Goal: Navigation & Orientation: Find specific page/section

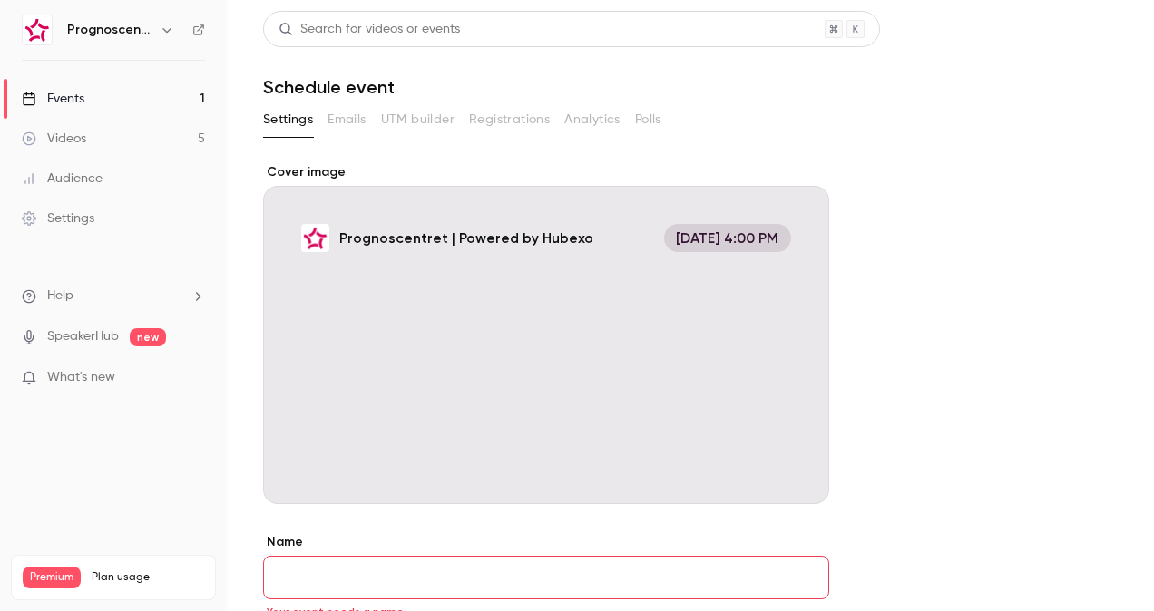
scroll to position [787, 0]
click at [79, 141] on div "Videos" at bounding box center [54, 139] width 64 height 18
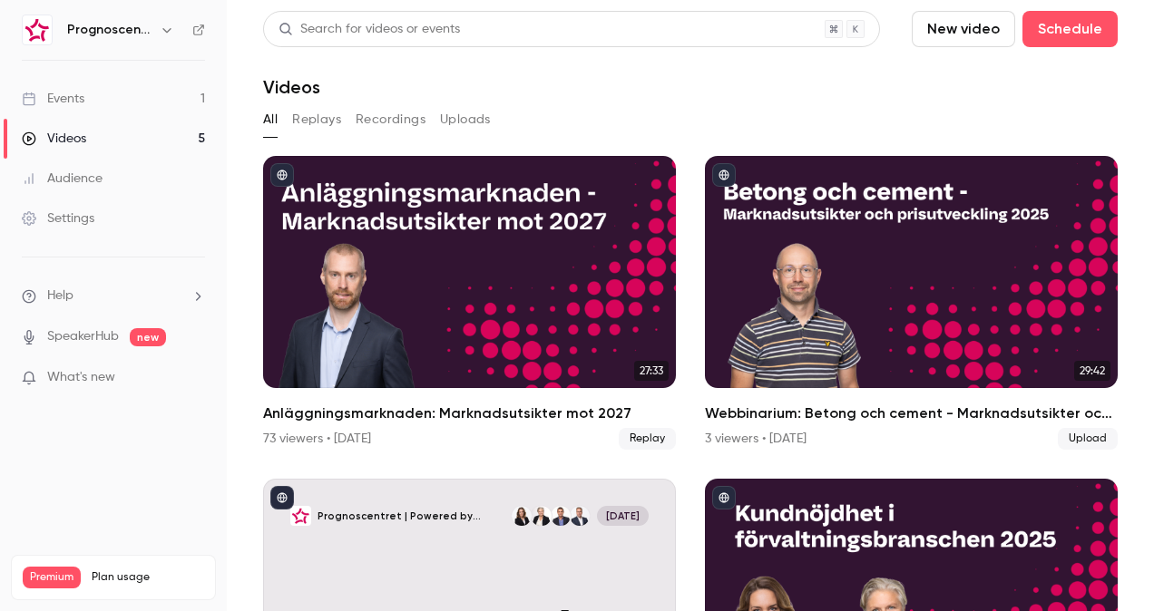
click at [116, 104] on link "Events 1" at bounding box center [113, 99] width 227 height 40
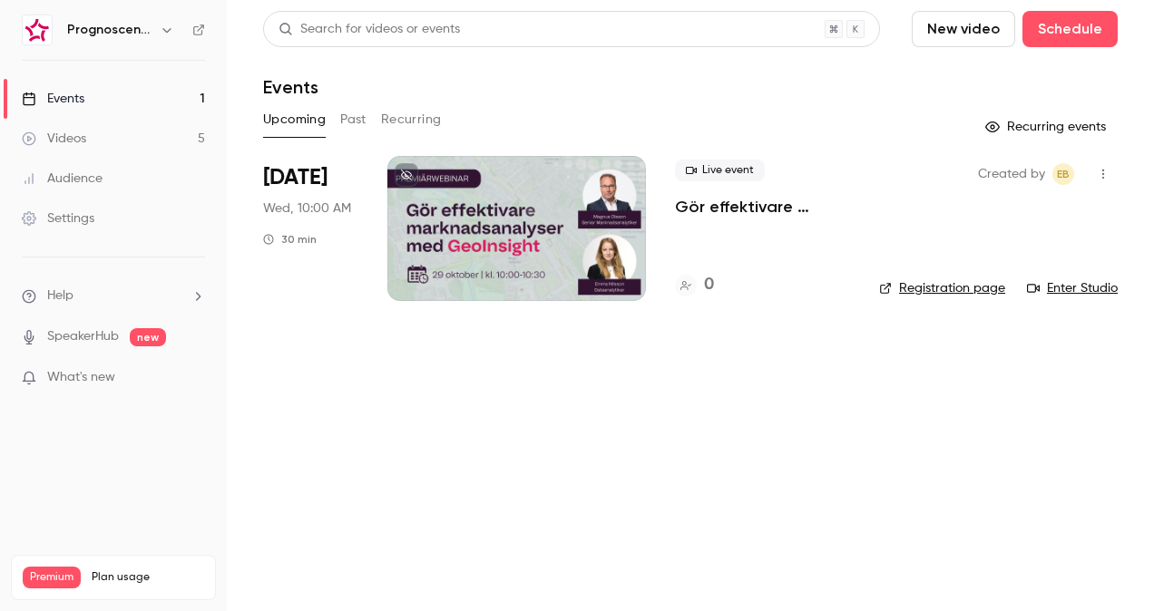
click at [70, 143] on div "Videos" at bounding box center [54, 139] width 64 height 18
